Goal: Information Seeking & Learning: Compare options

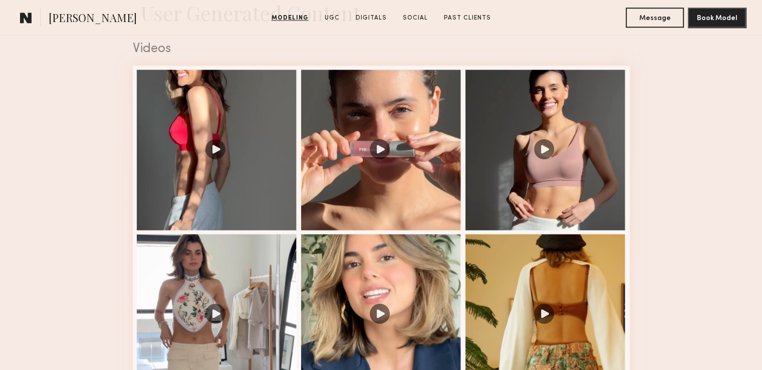
scroll to position [1023, 0]
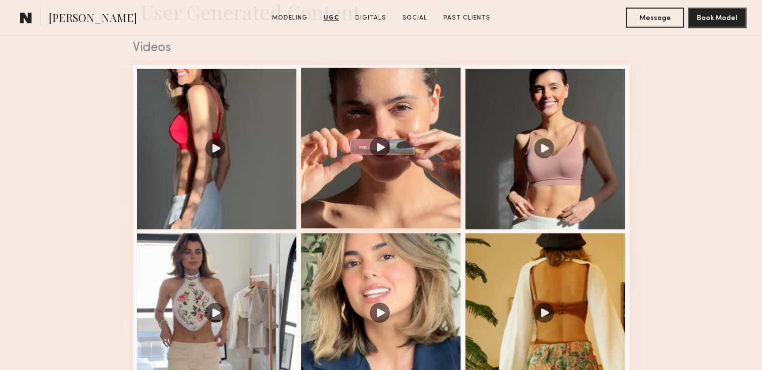
click at [379, 152] on div at bounding box center [381, 148] width 160 height 160
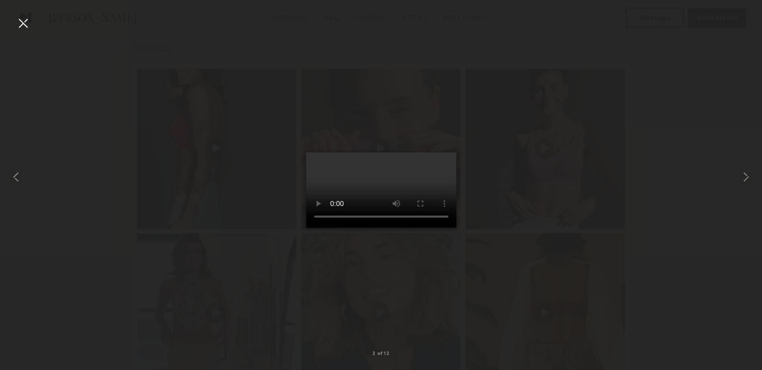
click at [493, 233] on div at bounding box center [381, 177] width 762 height 322
click at [514, 173] on div at bounding box center [381, 177] width 762 height 322
click at [20, 22] on div at bounding box center [23, 23] width 16 height 16
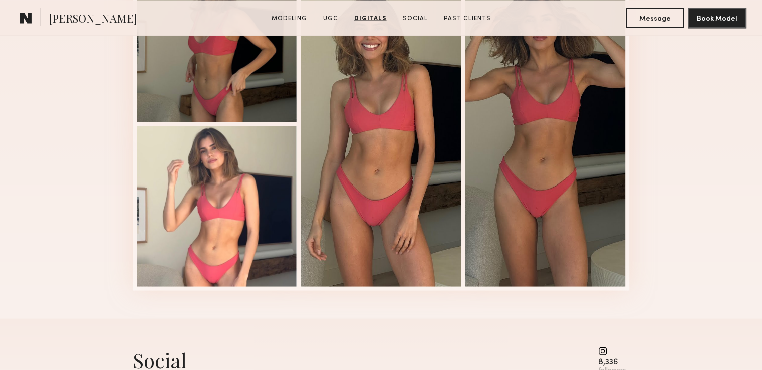
scroll to position [1905, 0]
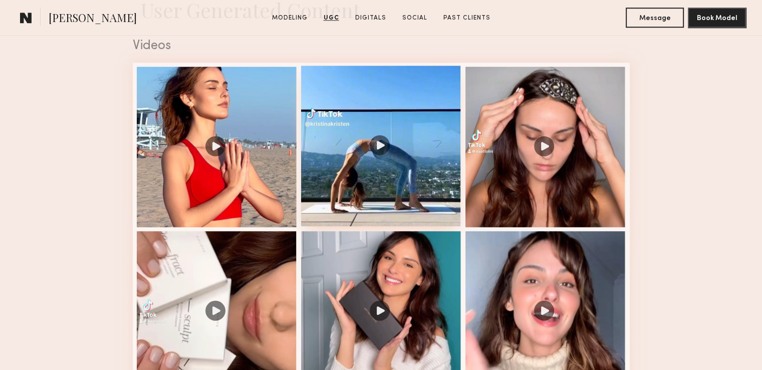
scroll to position [1023, 0]
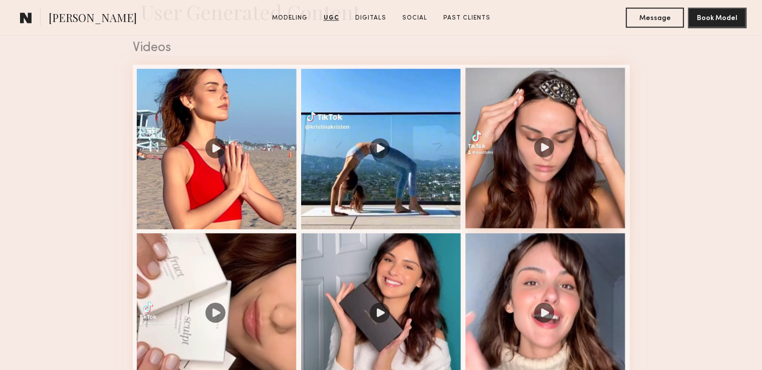
click at [547, 149] on div at bounding box center [546, 148] width 160 height 160
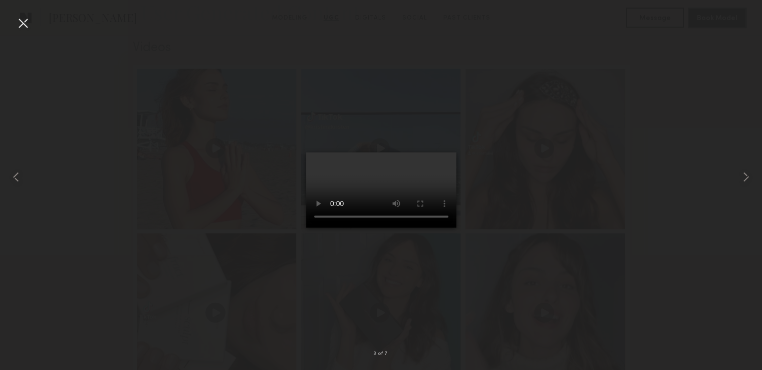
click at [584, 163] on div at bounding box center [381, 177] width 762 height 322
click at [25, 21] on div at bounding box center [23, 23] width 16 height 16
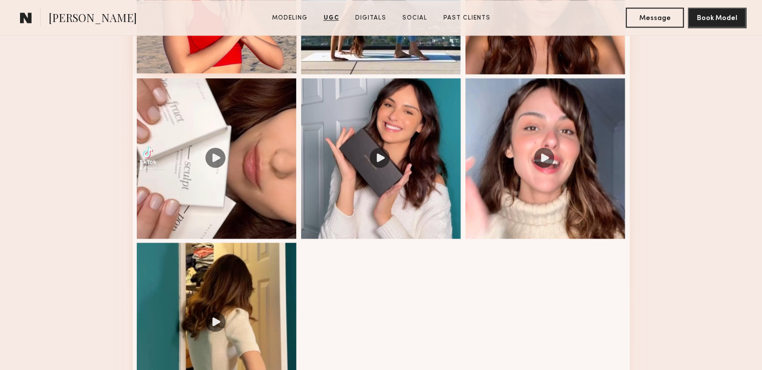
scroll to position [1180, 0]
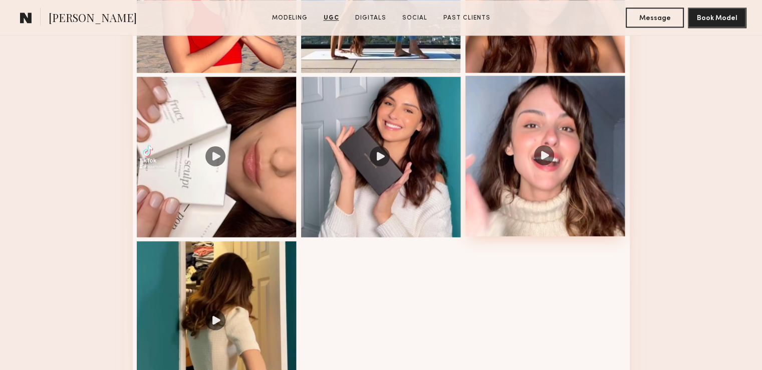
click at [546, 156] on div at bounding box center [546, 156] width 160 height 160
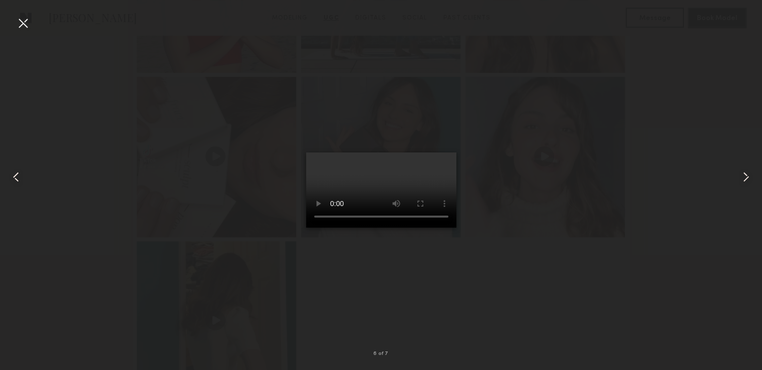
click at [20, 25] on div at bounding box center [23, 23] width 16 height 16
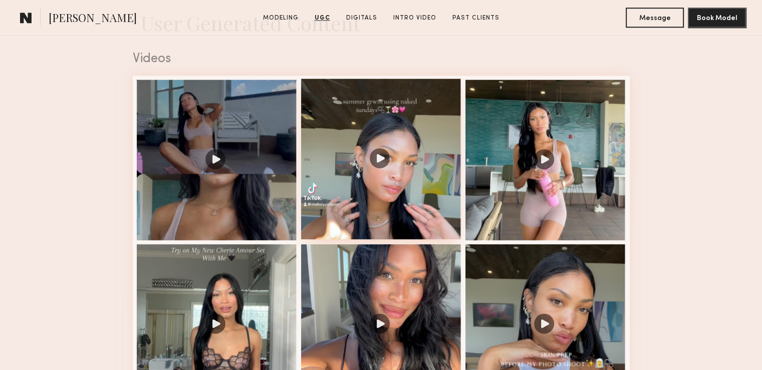
scroll to position [1014, 0]
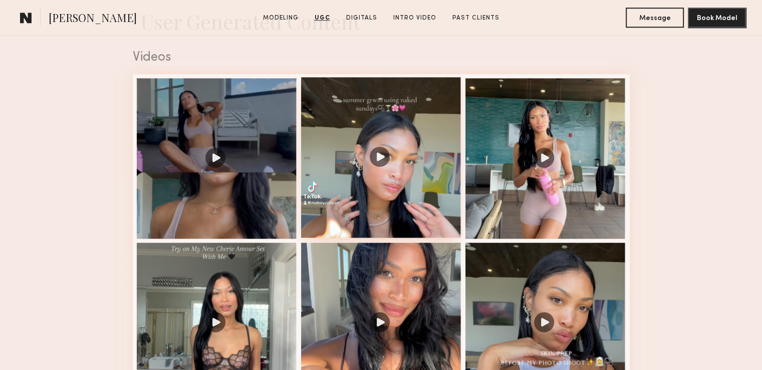
click at [377, 159] on div at bounding box center [381, 157] width 160 height 160
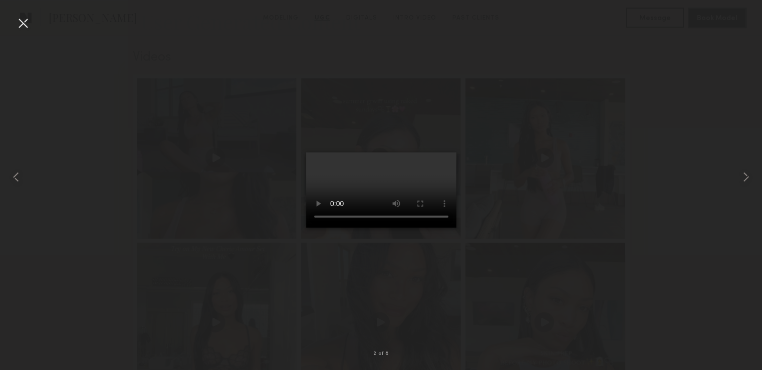
click at [523, 153] on div at bounding box center [381, 177] width 762 height 322
click at [24, 24] on div at bounding box center [23, 23] width 16 height 16
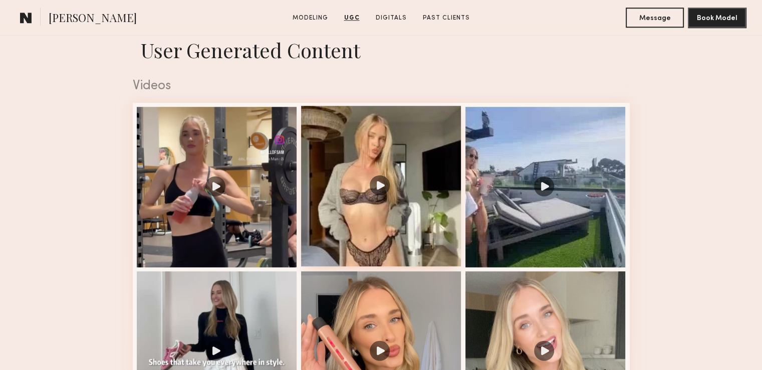
scroll to position [1120, 0]
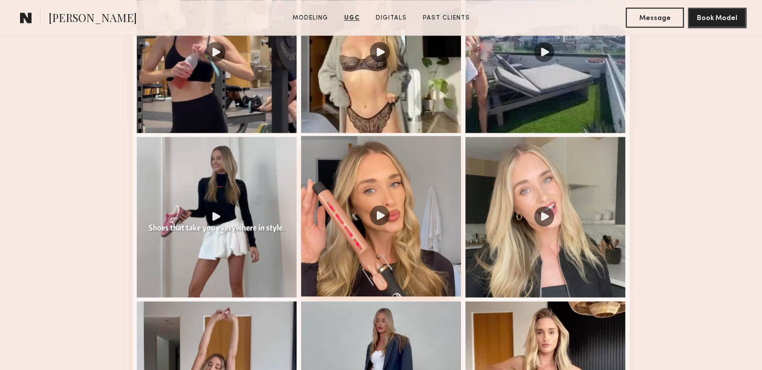
click at [379, 227] on div at bounding box center [381, 216] width 160 height 160
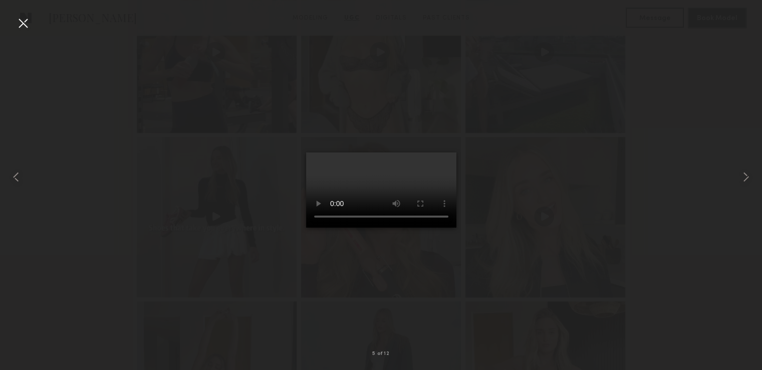
click at [579, 218] on div at bounding box center [381, 177] width 762 height 322
click at [535, 225] on div at bounding box center [381, 177] width 762 height 322
click at [24, 24] on div at bounding box center [23, 23] width 16 height 16
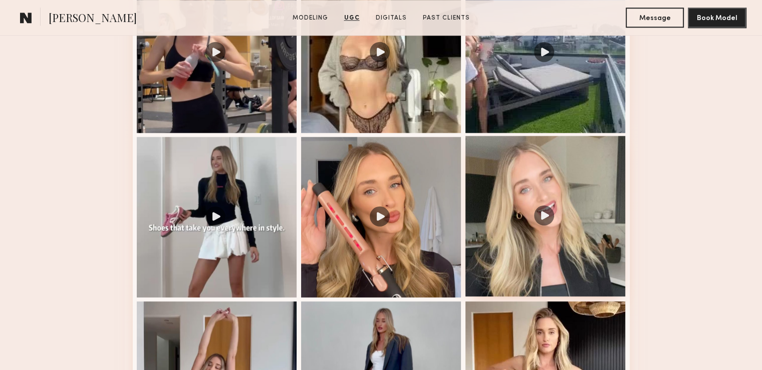
click at [547, 223] on div at bounding box center [546, 216] width 160 height 160
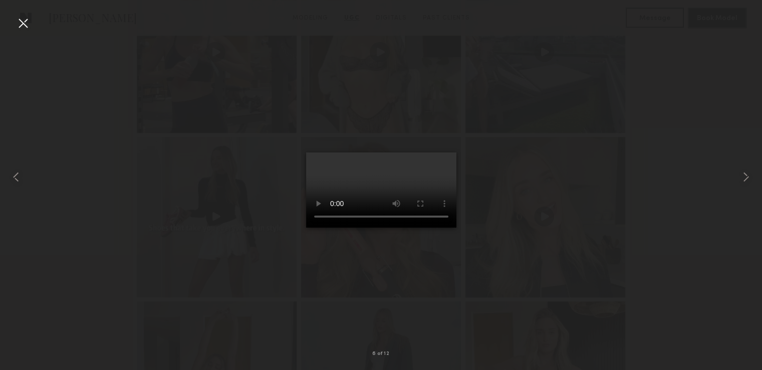
click at [22, 26] on div at bounding box center [23, 23] width 16 height 16
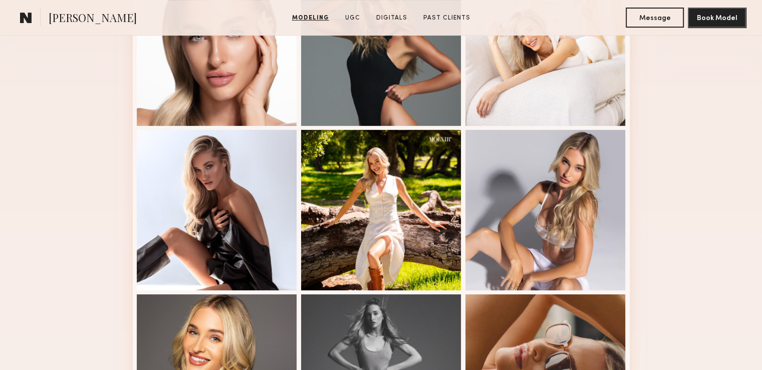
scroll to position [339, 0]
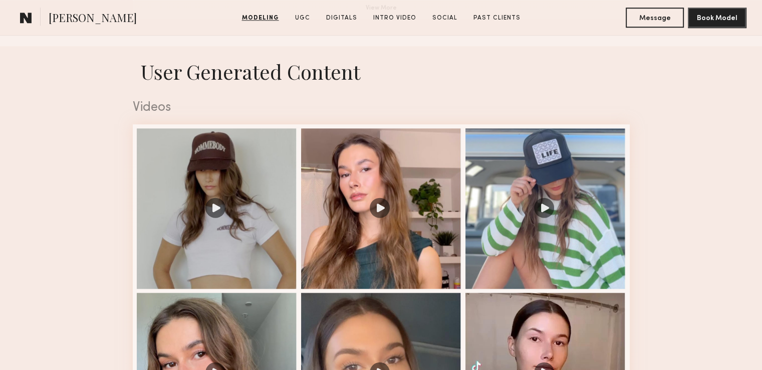
scroll to position [965, 0]
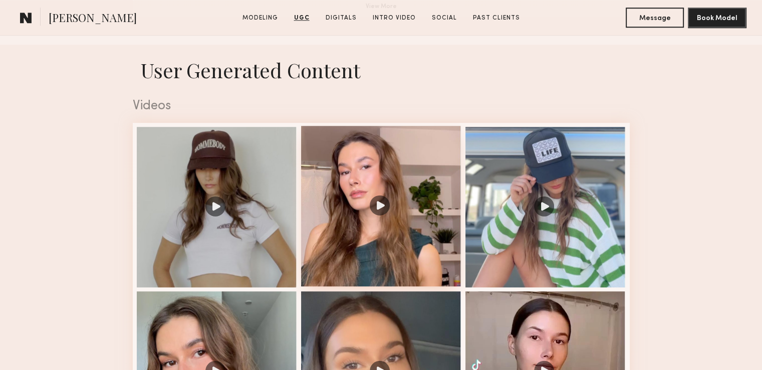
click at [379, 211] on div at bounding box center [381, 206] width 160 height 160
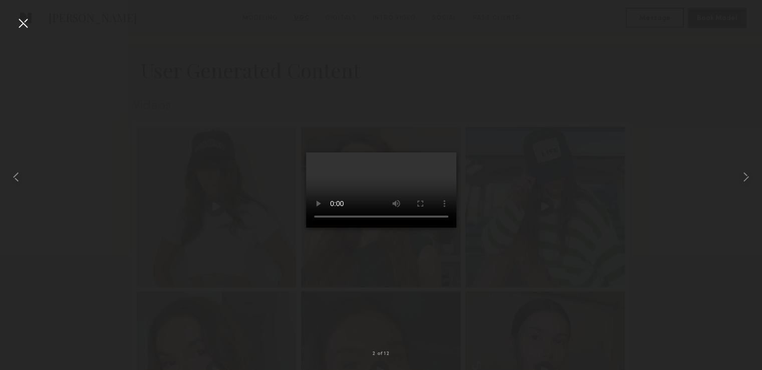
click at [23, 26] on div at bounding box center [23, 23] width 16 height 16
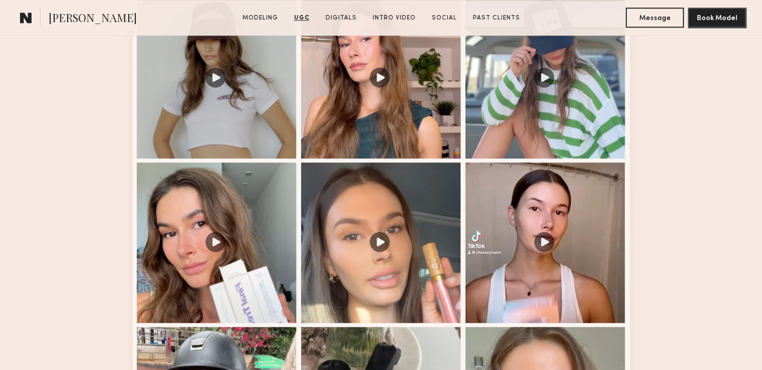
scroll to position [1175, 0]
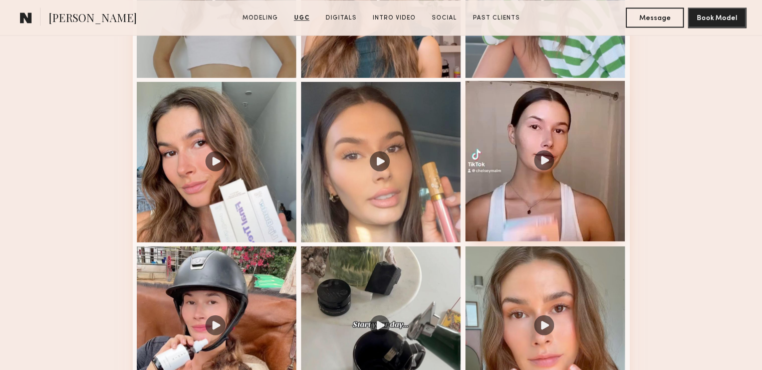
click at [545, 165] on div at bounding box center [546, 161] width 160 height 160
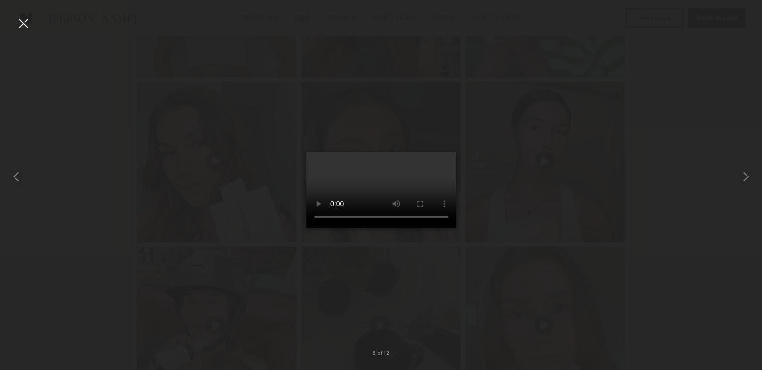
click at [178, 133] on div at bounding box center [381, 177] width 762 height 322
click at [18, 19] on div at bounding box center [23, 23] width 16 height 16
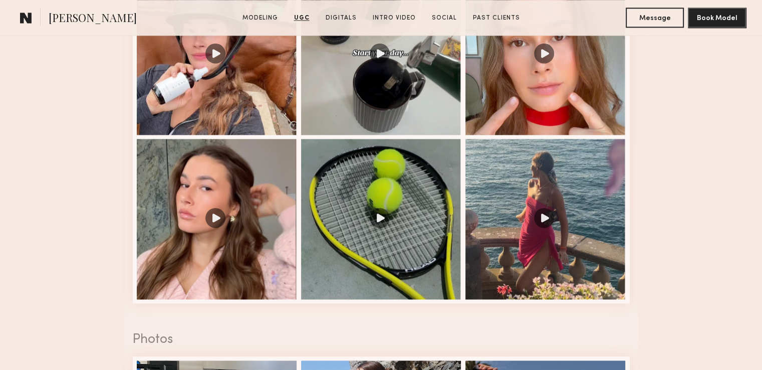
scroll to position [1449, 0]
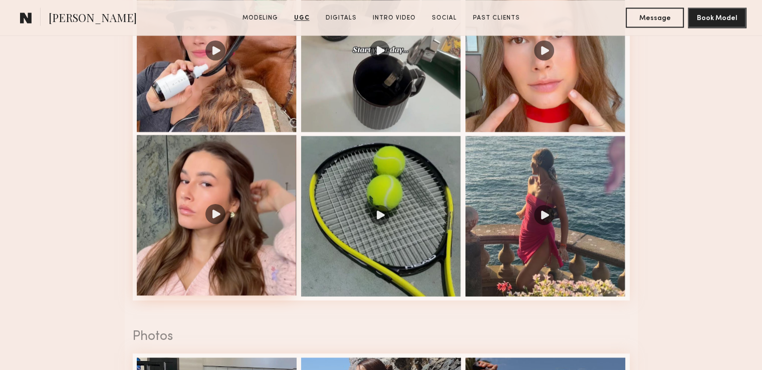
click at [212, 214] on div at bounding box center [217, 215] width 160 height 160
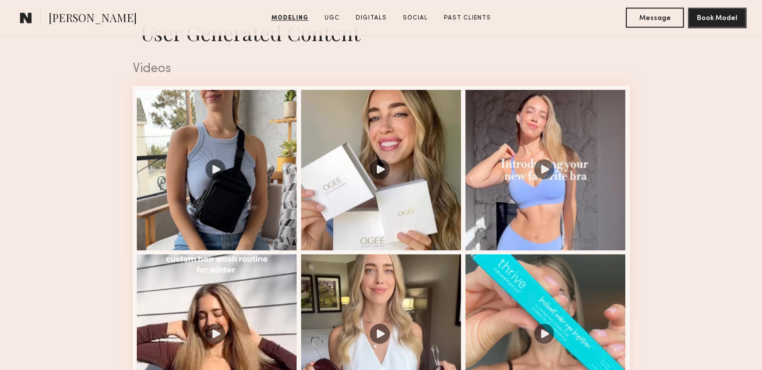
scroll to position [1004, 0]
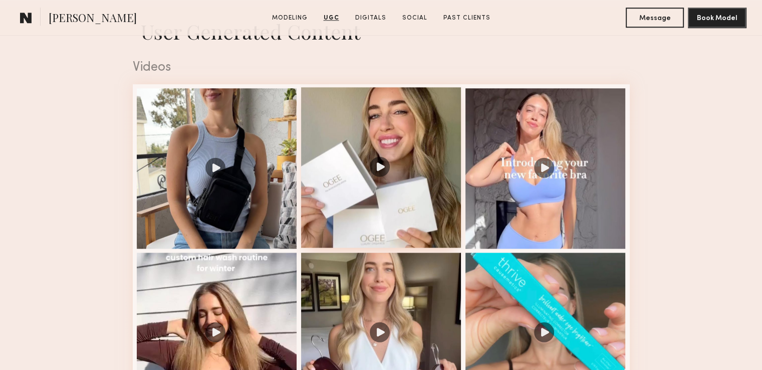
click at [377, 169] on div at bounding box center [381, 167] width 160 height 160
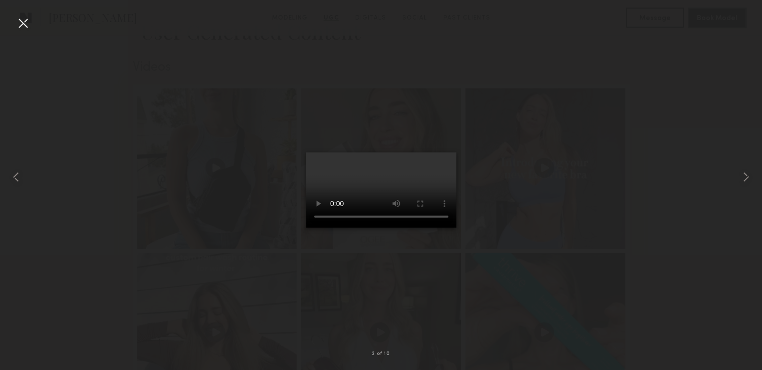
click at [22, 22] on div at bounding box center [23, 23] width 16 height 16
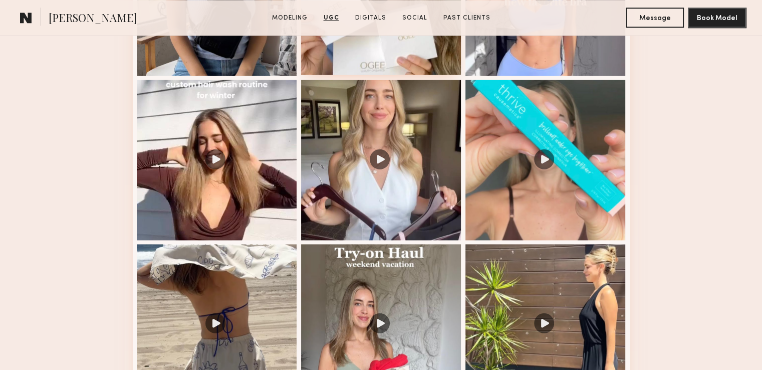
scroll to position [1178, 0]
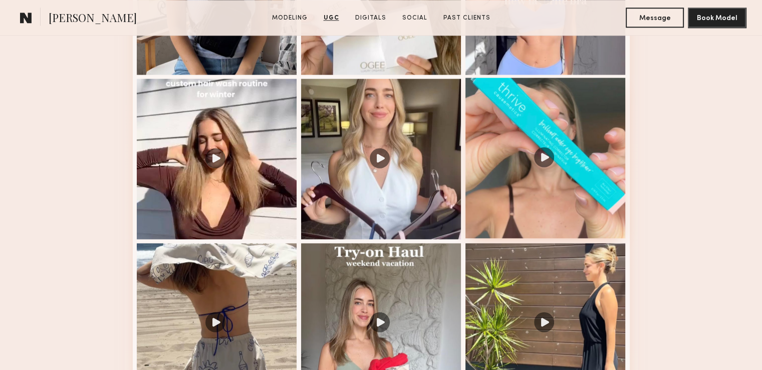
click at [552, 162] on div at bounding box center [546, 158] width 160 height 160
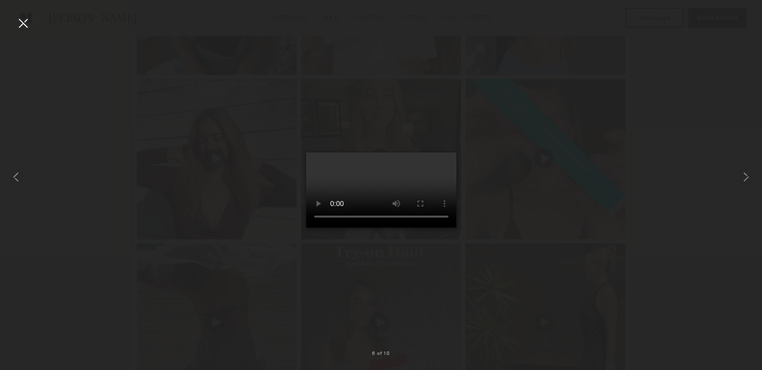
click at [19, 21] on div at bounding box center [23, 23] width 16 height 16
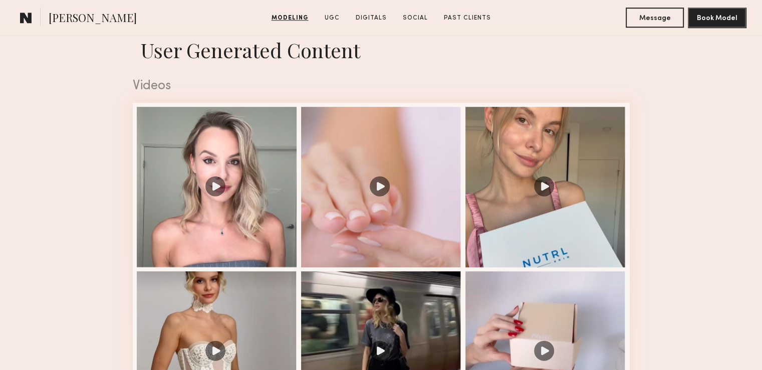
scroll to position [822, 0]
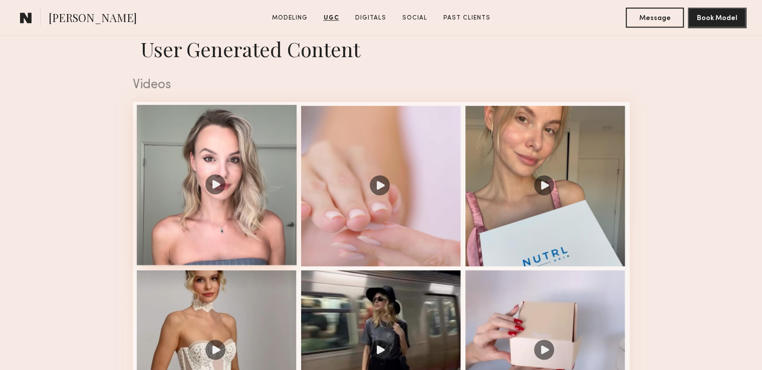
click at [215, 191] on div at bounding box center [217, 185] width 160 height 160
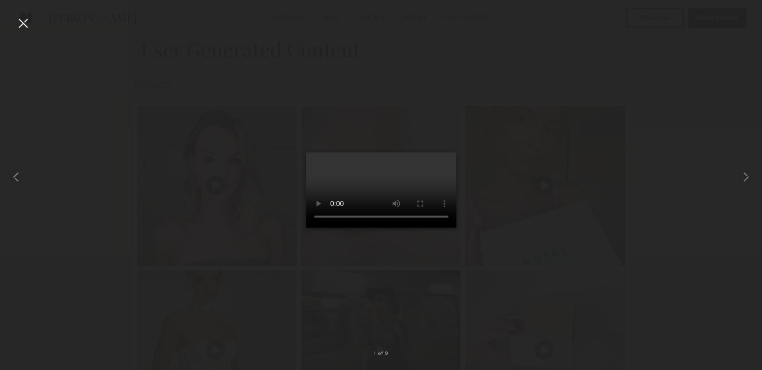
click at [27, 27] on div at bounding box center [23, 23] width 16 height 16
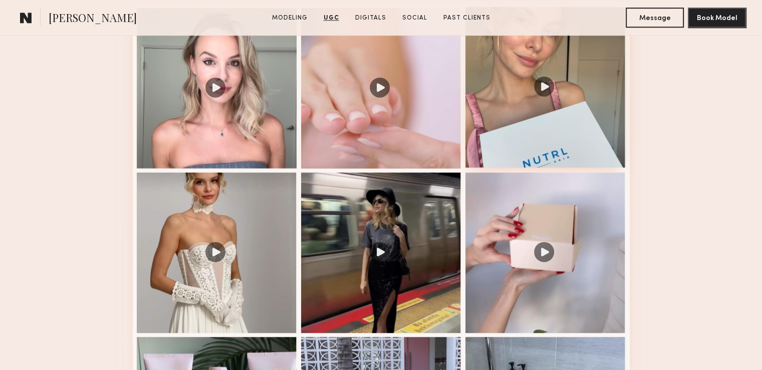
scroll to position [920, 0]
click at [544, 89] on div at bounding box center [546, 87] width 160 height 160
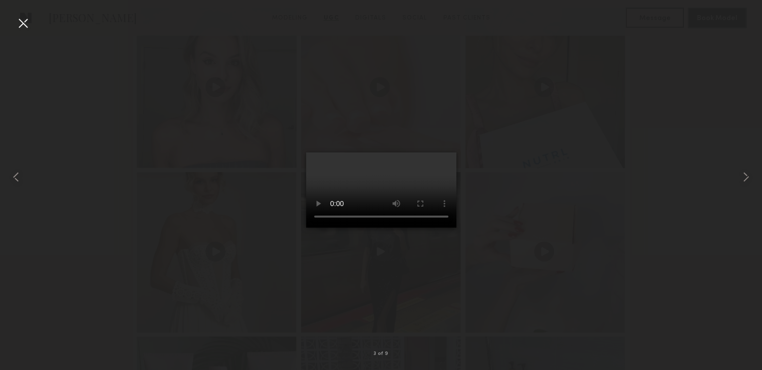
click at [22, 19] on div at bounding box center [23, 23] width 16 height 16
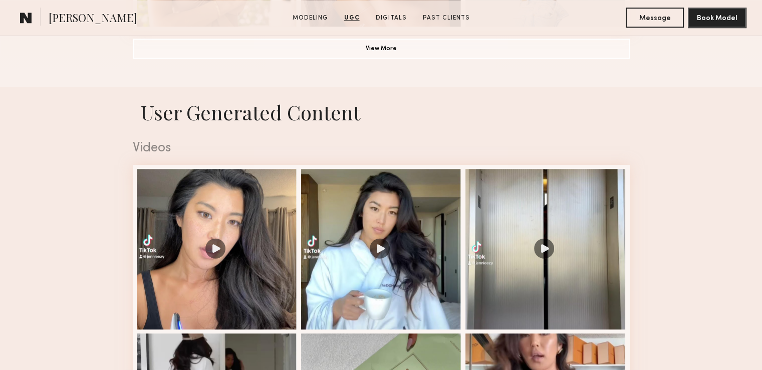
scroll to position [1028, 0]
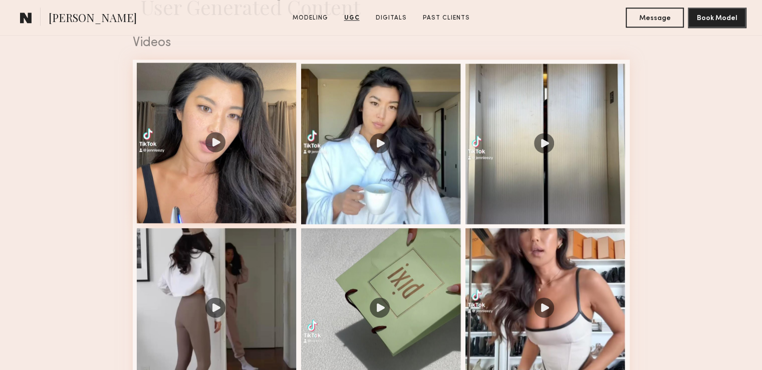
click at [216, 151] on div at bounding box center [217, 143] width 160 height 160
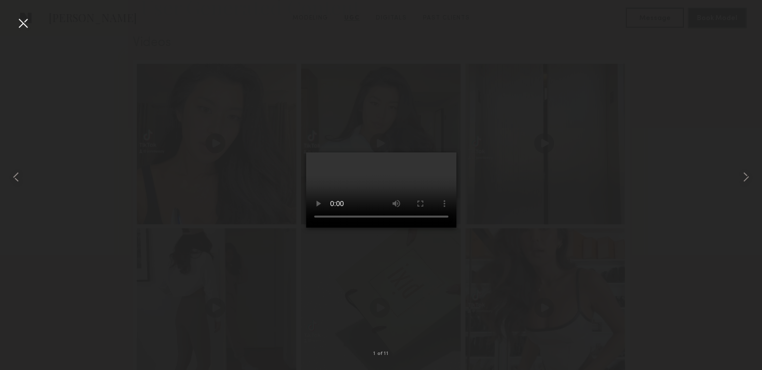
click at [24, 25] on div at bounding box center [23, 23] width 16 height 16
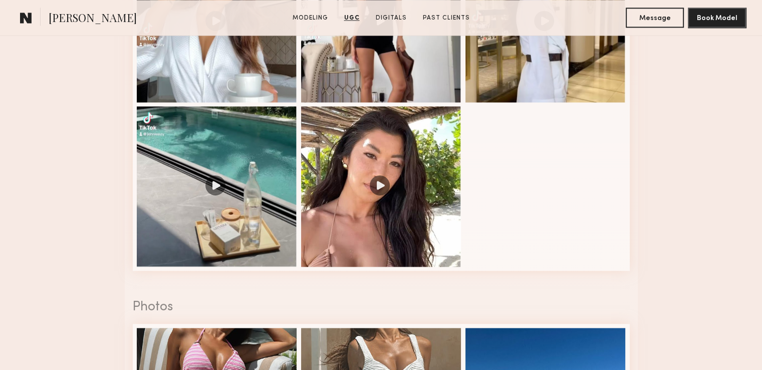
scroll to position [1481, 0]
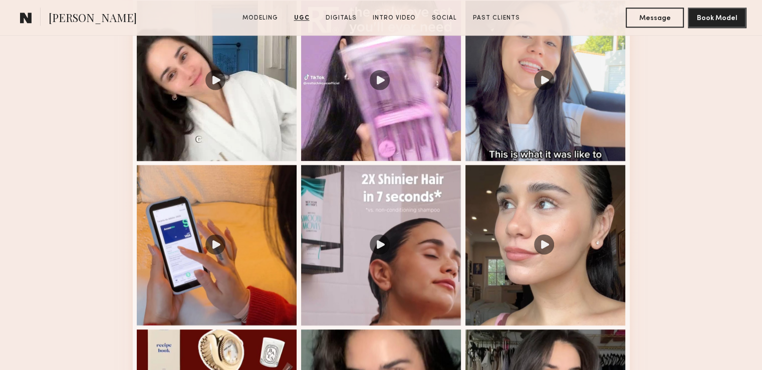
scroll to position [1088, 0]
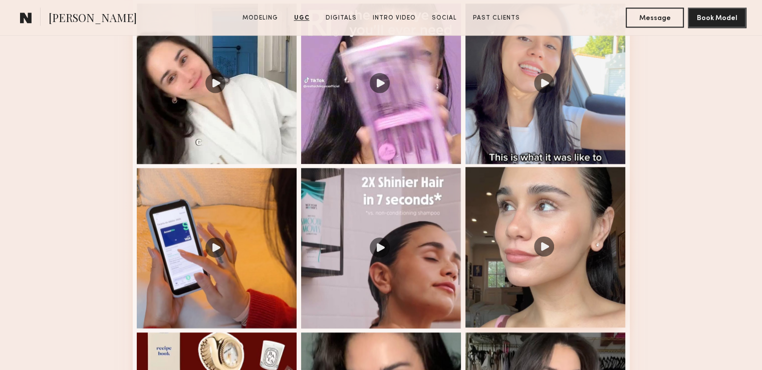
click at [547, 250] on div at bounding box center [546, 247] width 160 height 160
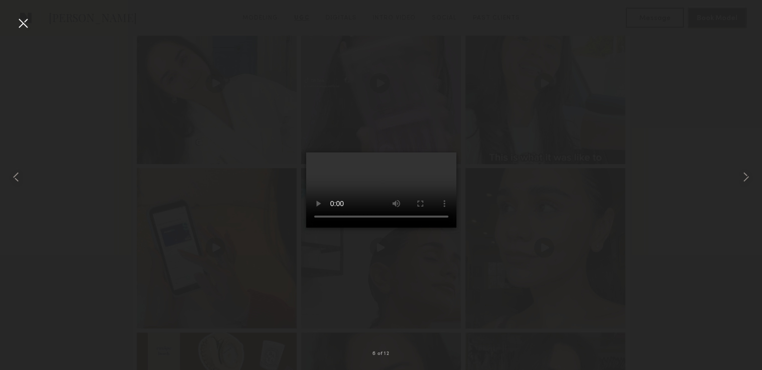
click at [23, 22] on div at bounding box center [23, 23] width 16 height 16
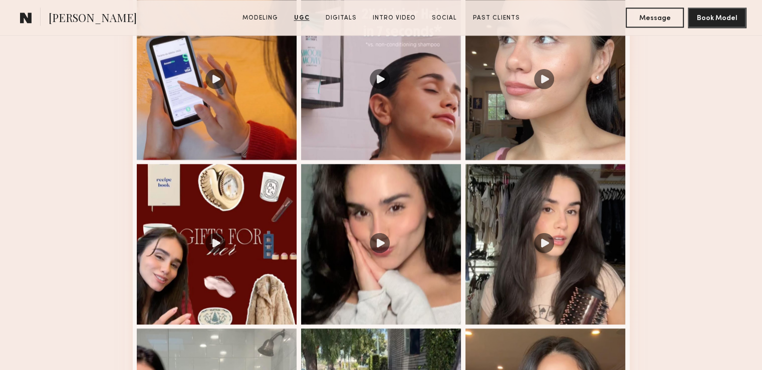
scroll to position [1257, 0]
click at [381, 246] on div at bounding box center [381, 243] width 160 height 160
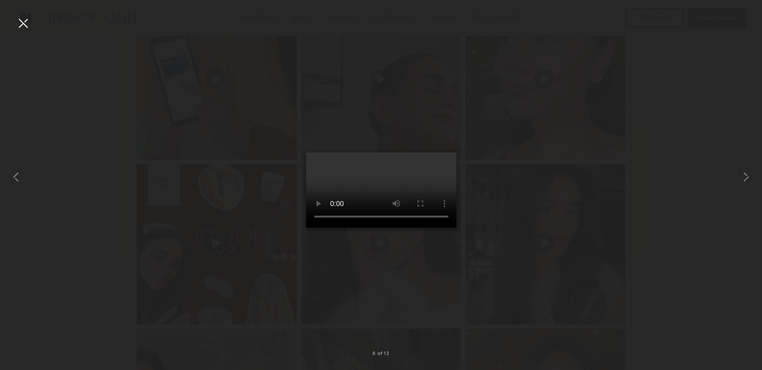
click at [24, 23] on div at bounding box center [23, 23] width 16 height 16
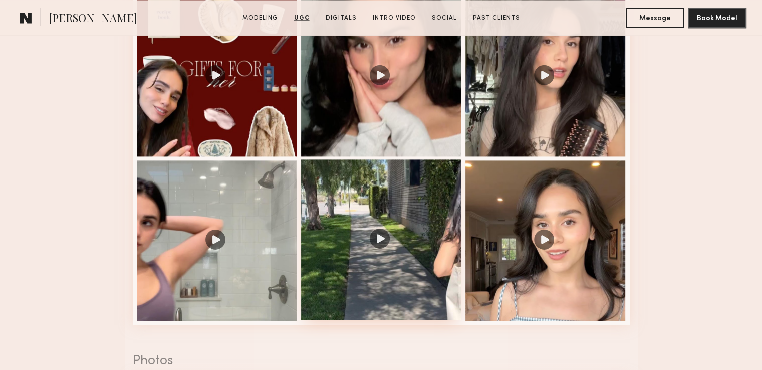
scroll to position [1424, 0]
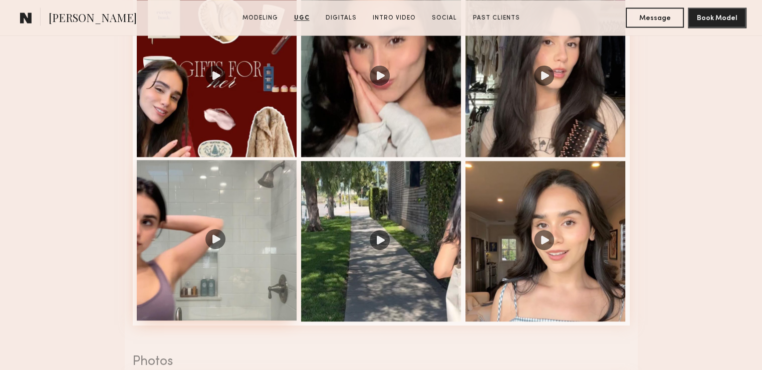
click at [211, 245] on div at bounding box center [217, 240] width 160 height 160
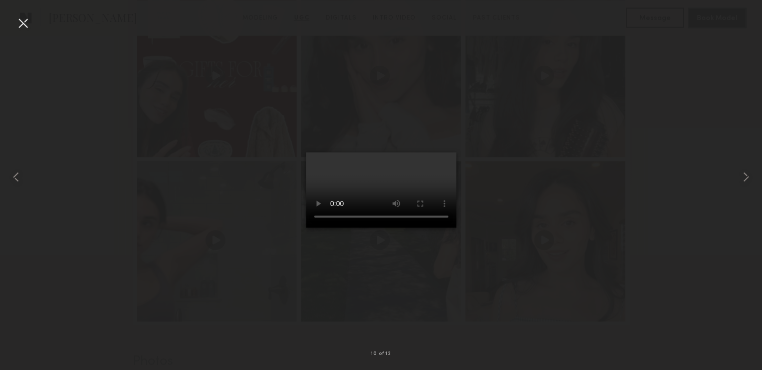
click at [18, 21] on div at bounding box center [23, 23] width 16 height 16
